Goal: Task Accomplishment & Management: Use online tool/utility

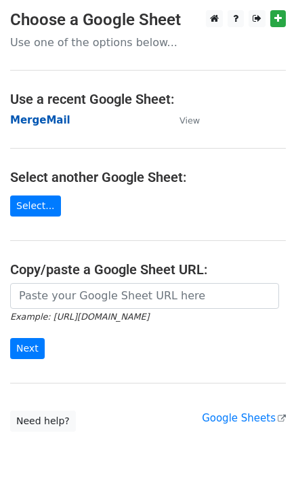
click at [60, 116] on strong "MergeMail" at bounding box center [40, 120] width 60 height 12
click at [47, 117] on strong "MergeMail" at bounding box center [40, 120] width 60 height 12
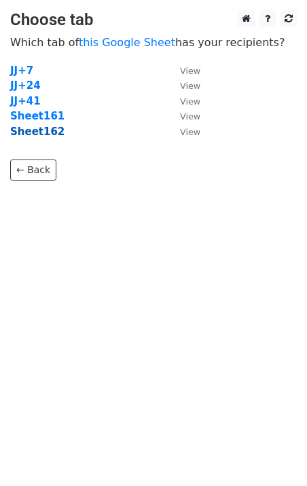
click at [47, 136] on strong "Sheet162" at bounding box center [37, 131] width 54 height 12
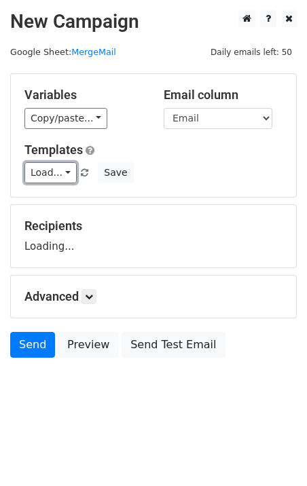
click at [54, 176] on link "Load..." at bounding box center [50, 172] width 52 height 21
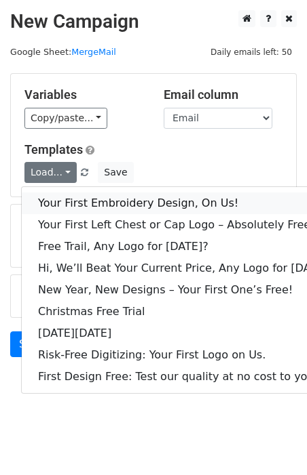
click at [91, 199] on link "Your First Embroidery Design, On Us!" at bounding box center [186, 204] width 328 height 22
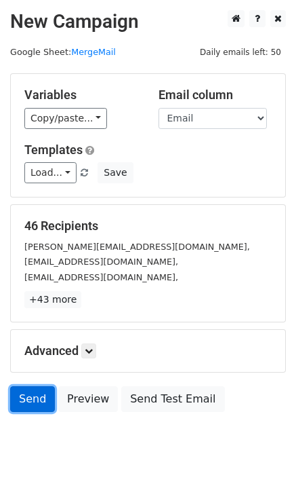
click at [32, 402] on link "Send" at bounding box center [32, 399] width 45 height 26
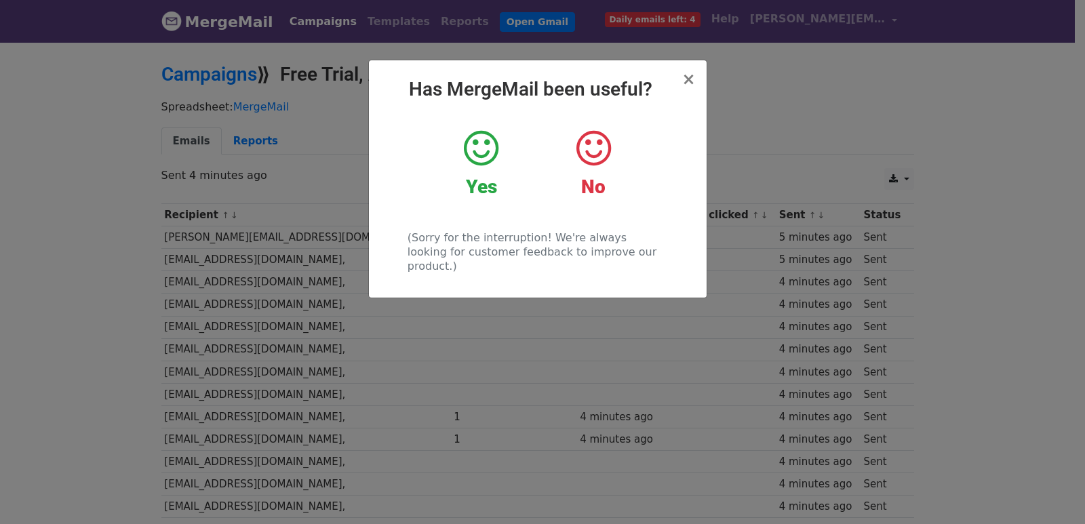
click at [254, 197] on div "× Has MergeMail been useful? Yes No (Sorry for the interruption! We're always l…" at bounding box center [542, 283] width 1085 height 484
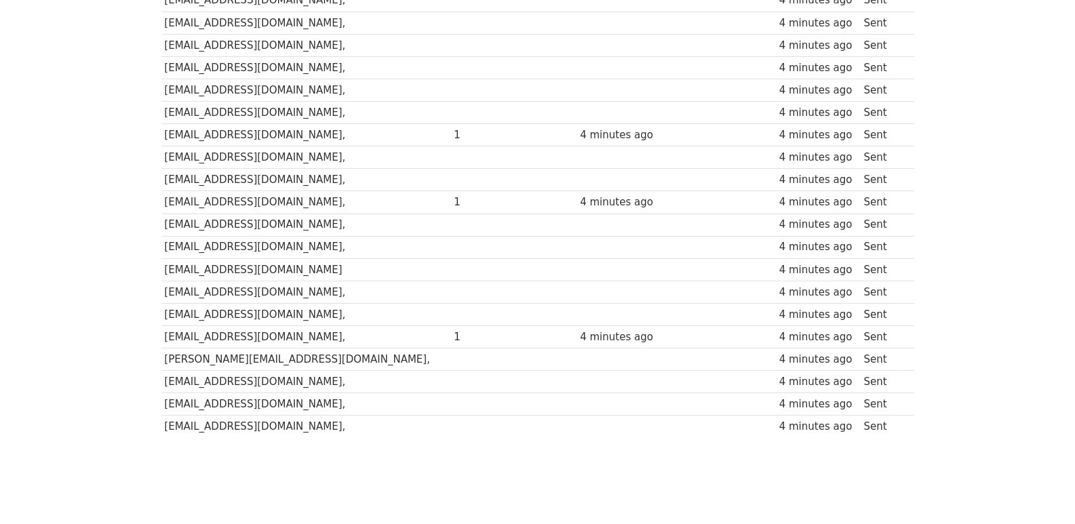
scroll to position [855, 0]
